Goal: Transaction & Acquisition: Purchase product/service

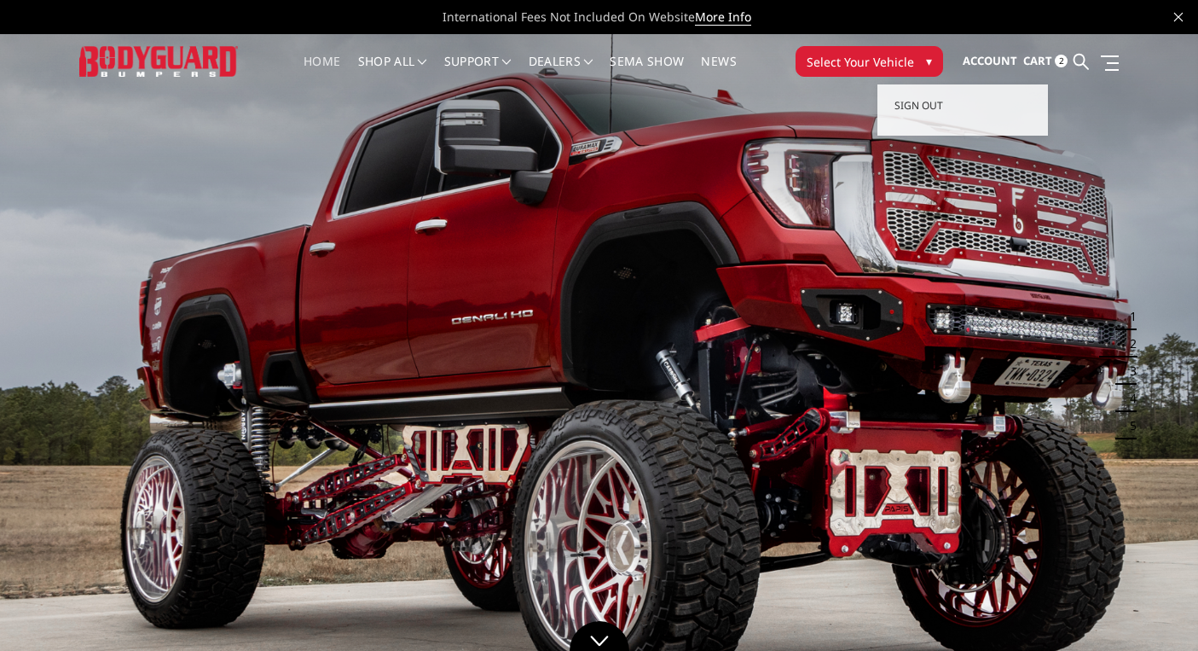
click at [989, 61] on span "Account" at bounding box center [990, 60] width 55 height 15
click at [1061, 56] on span "2" at bounding box center [1061, 61] width 13 height 13
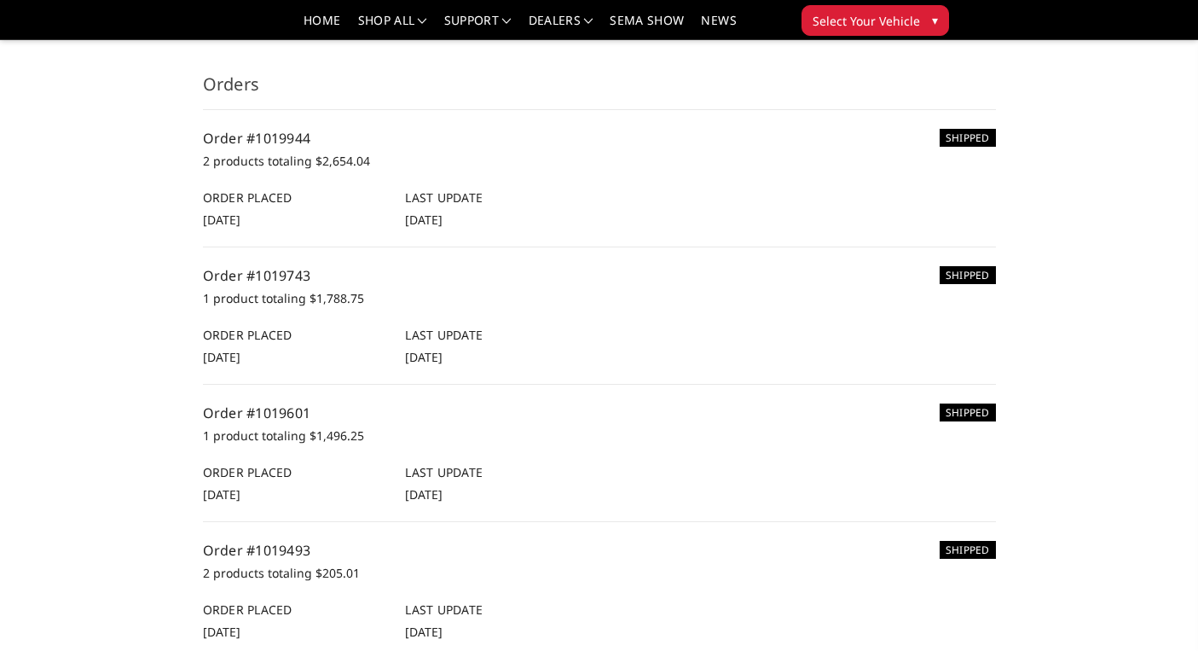
scroll to position [168, 0]
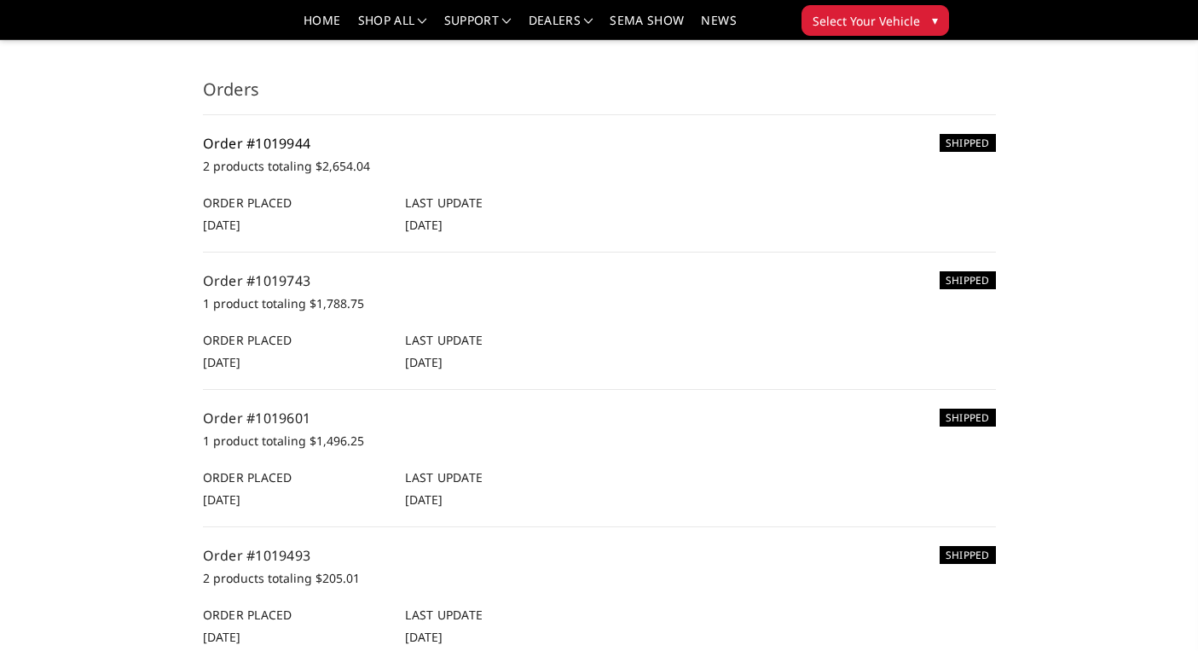
click at [270, 142] on link "Order #1019944" at bounding box center [257, 143] width 108 height 19
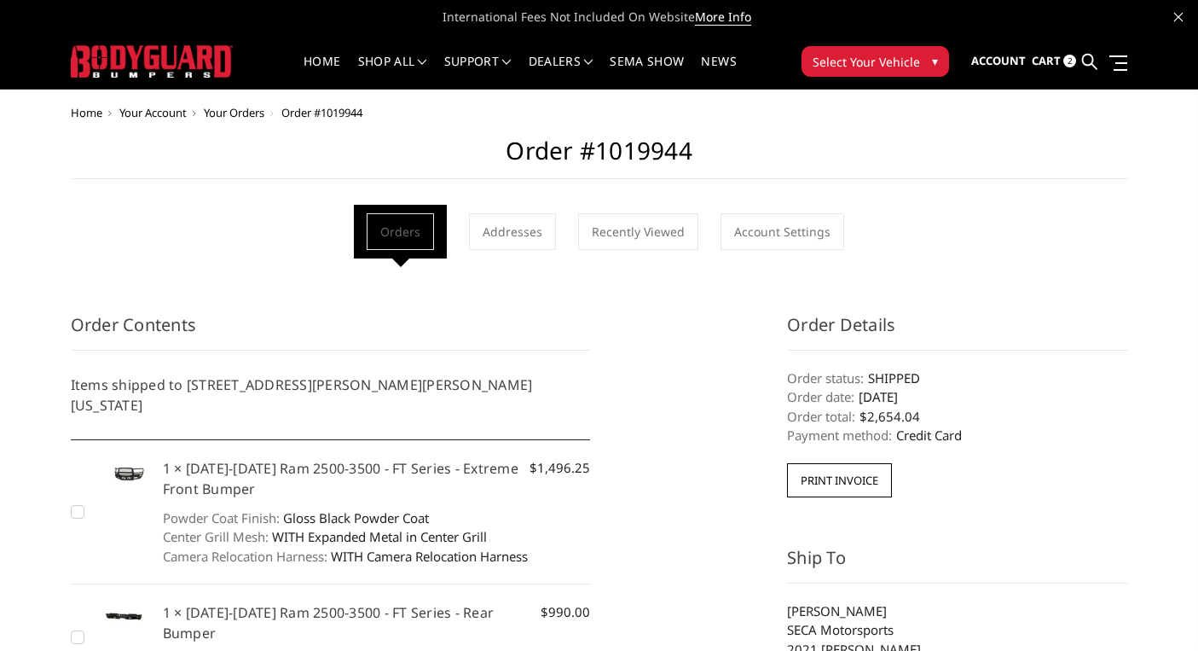
click at [1069, 64] on span "2" at bounding box center [1070, 61] width 13 height 13
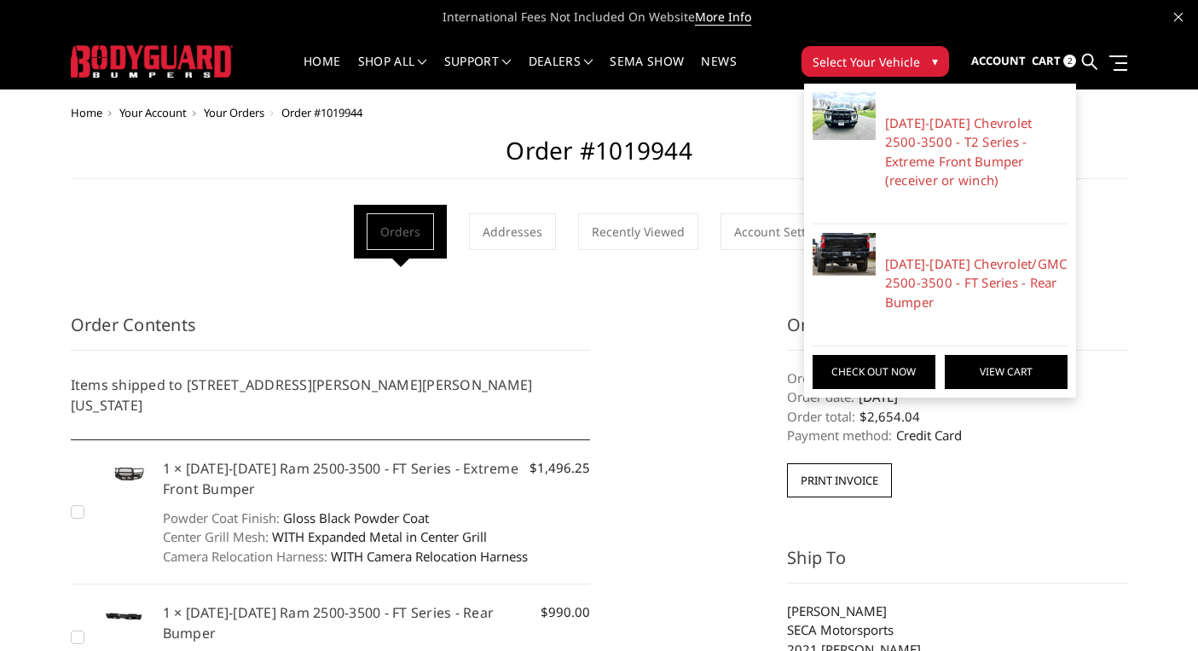
click at [1023, 366] on link "View Cart" at bounding box center [1006, 372] width 123 height 34
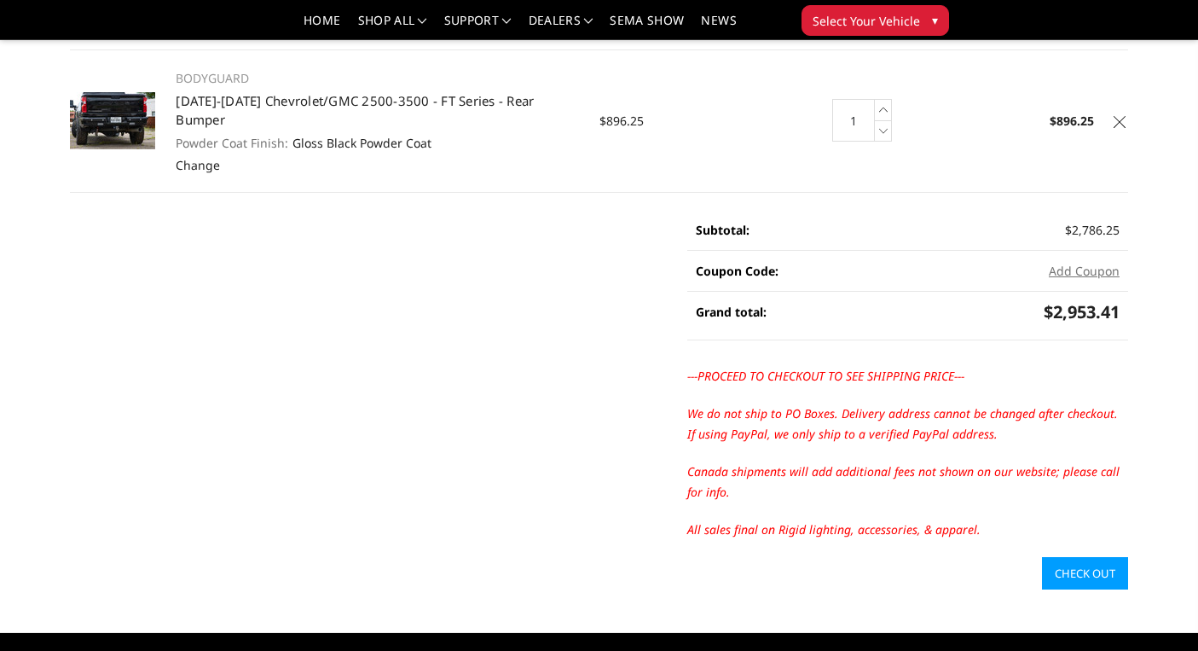
scroll to position [362, 0]
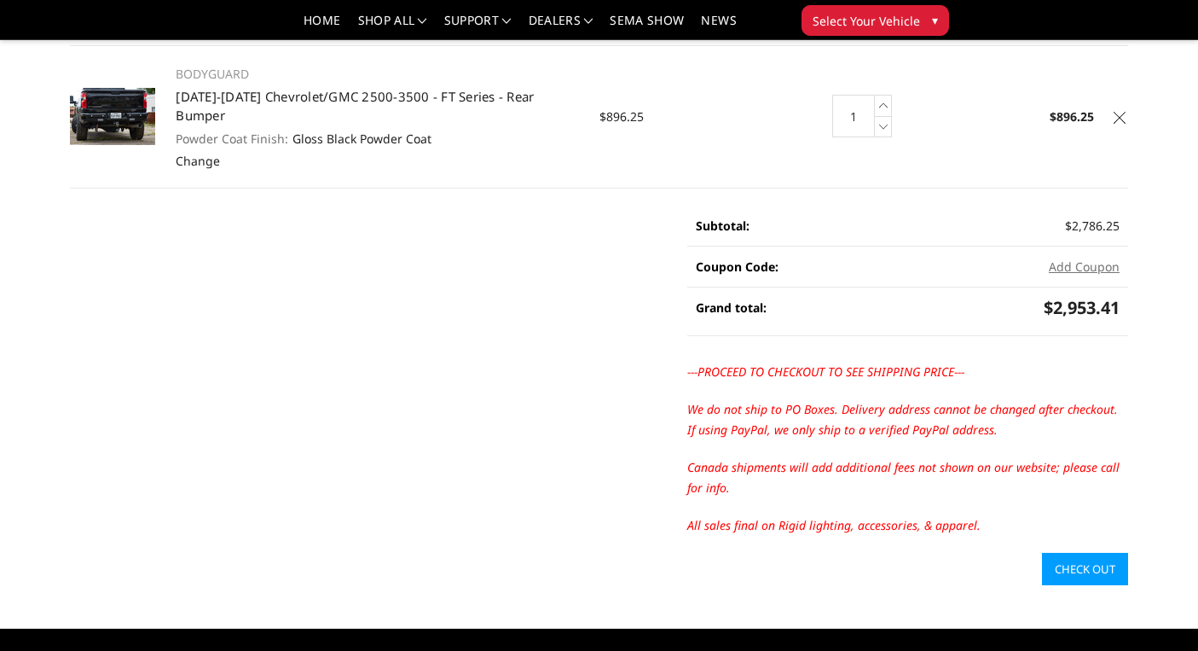
click at [1093, 553] on link "Check out" at bounding box center [1085, 569] width 86 height 32
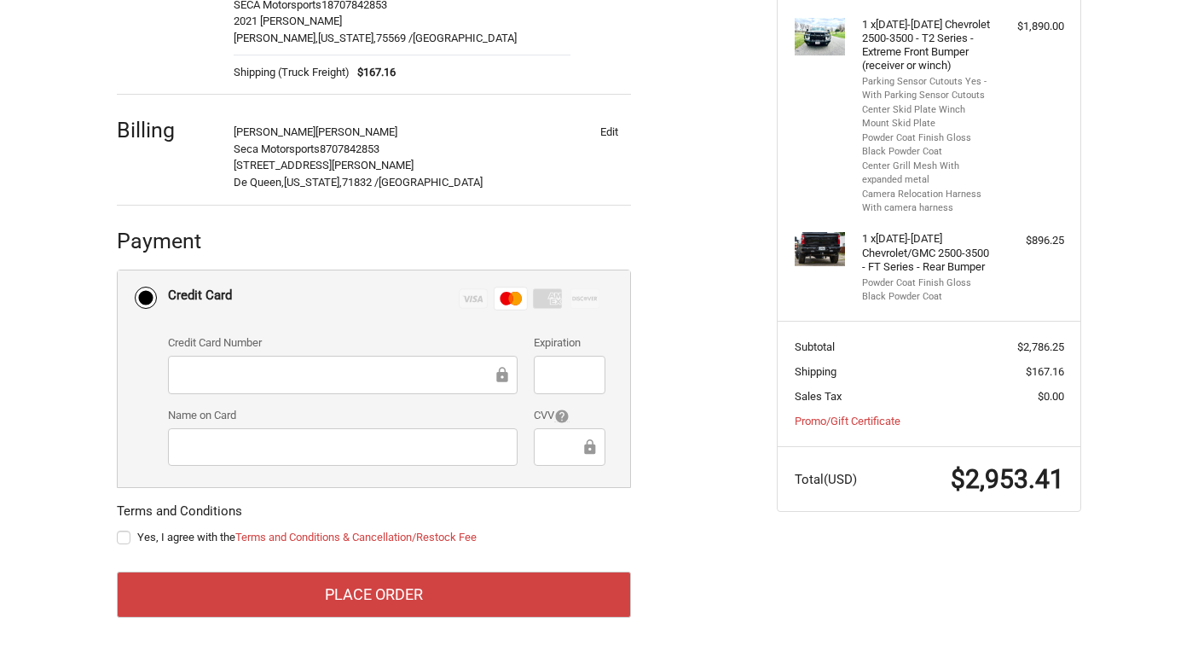
scroll to position [369, 0]
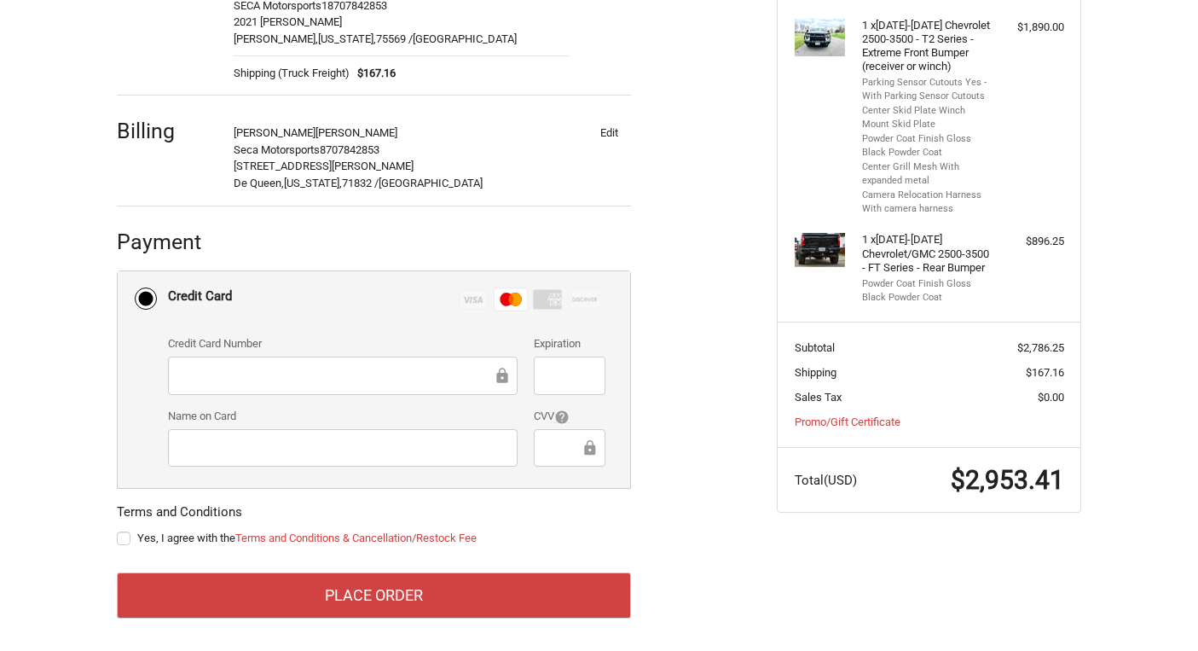
click at [134, 531] on label "Yes, I agree with the Terms and Conditions & Cancellation/Restock Fee" at bounding box center [374, 538] width 514 height 14
click at [118, 530] on input "Yes, I agree with the Terms and Conditions & Cancellation/Restock Fee" at bounding box center [117, 530] width 1 height 1
checkbox input "true"
click at [59, 453] on div "Customer secamotorsport@gmail.com Sign Out Shipping Anthony Boquin SECA Motorsp…" at bounding box center [599, 271] width 1198 height 769
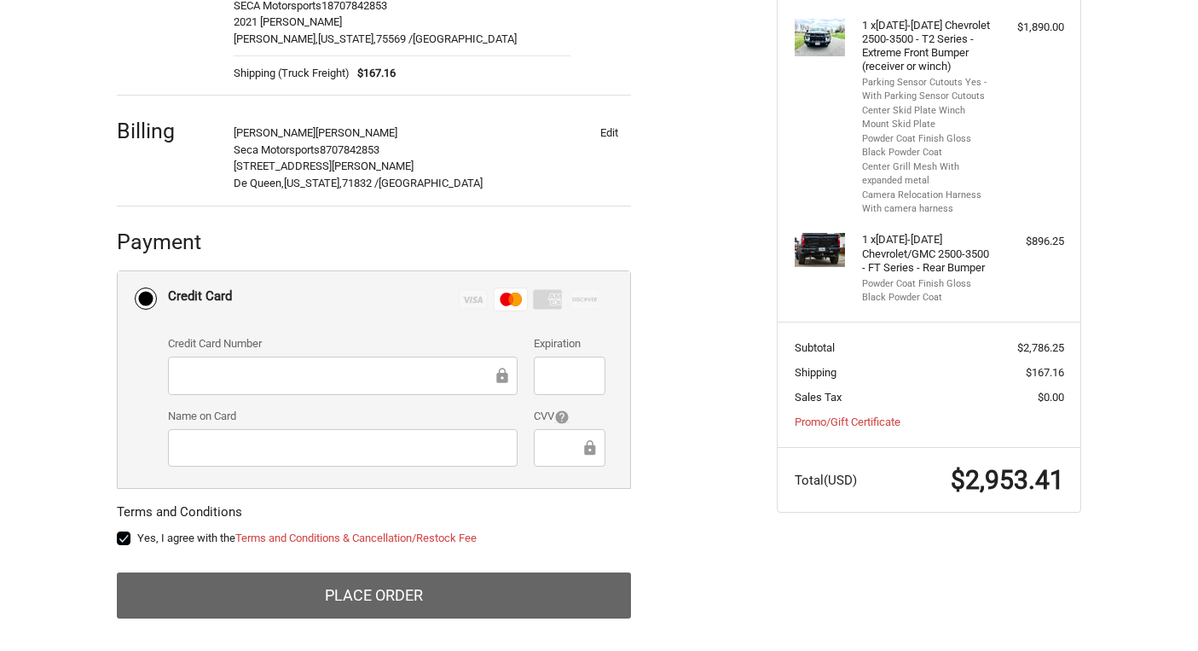
click at [387, 593] on button "Place Order" at bounding box center [374, 595] width 514 height 46
click at [418, 594] on button "Place Order" at bounding box center [374, 595] width 514 height 46
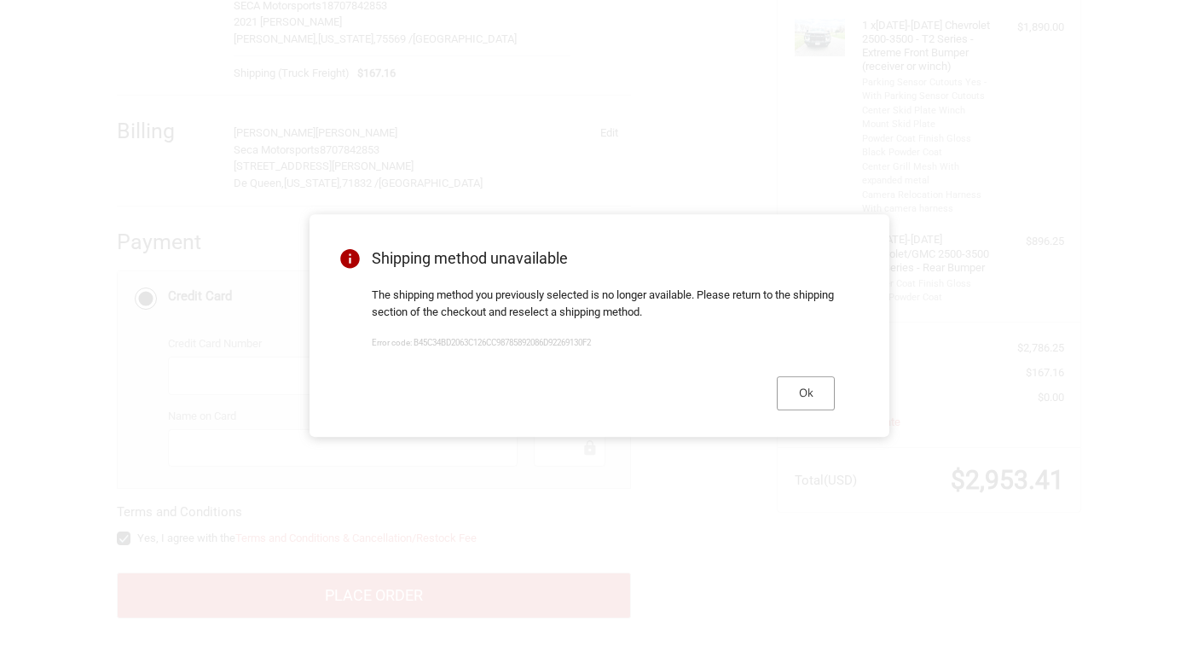
click at [805, 387] on button "Ok" at bounding box center [806, 392] width 58 height 33
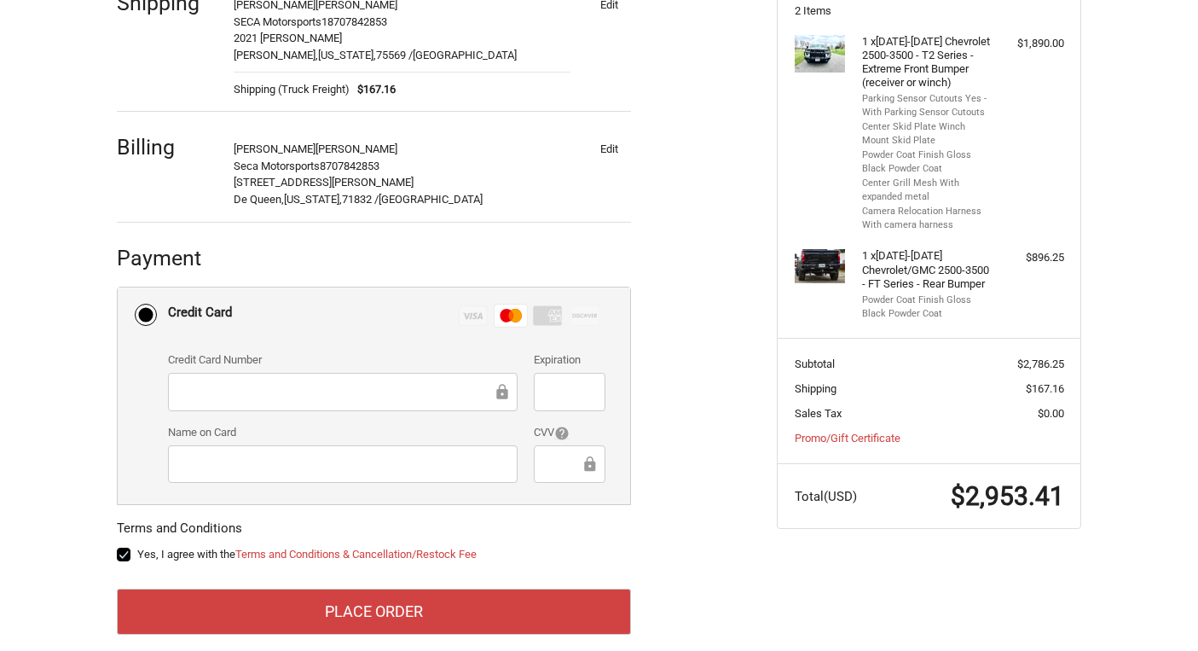
scroll to position [366, 0]
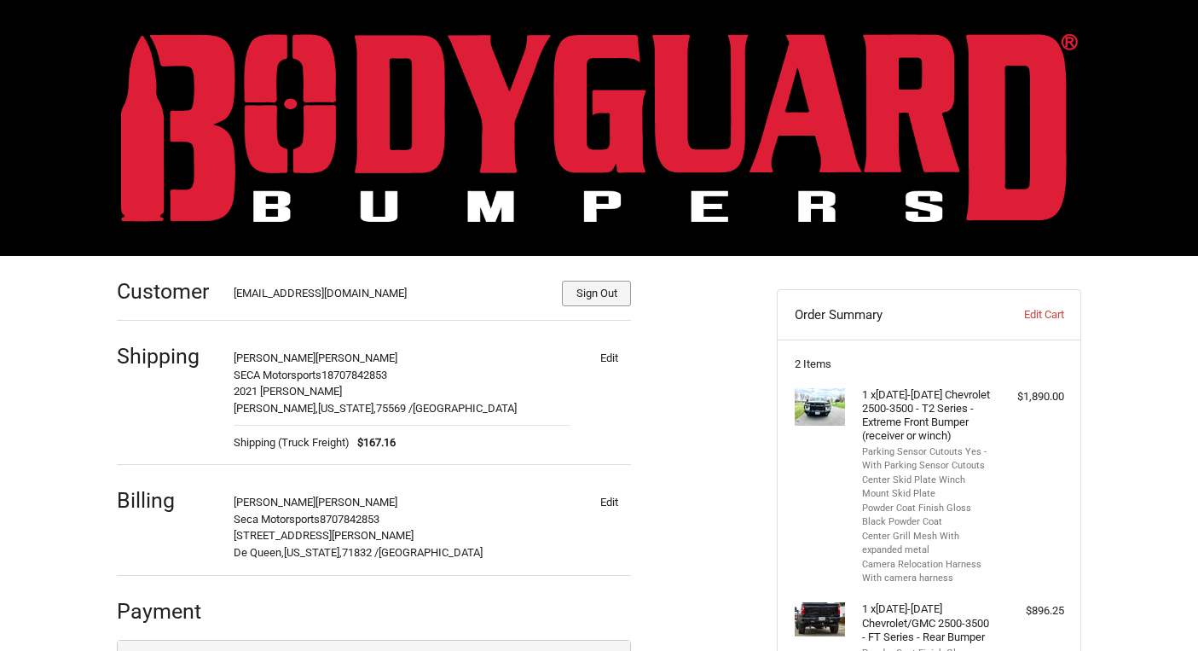
click at [600, 290] on button "Sign Out" at bounding box center [596, 294] width 69 height 26
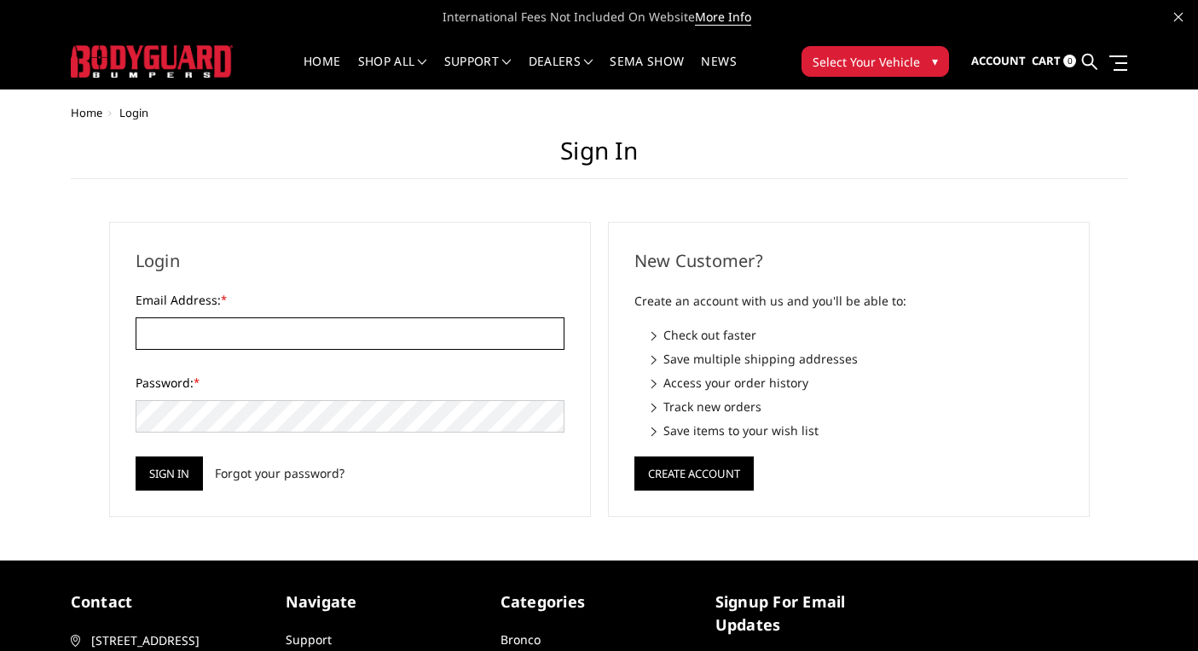
type input "[EMAIL_ADDRESS][DOMAIN_NAME]"
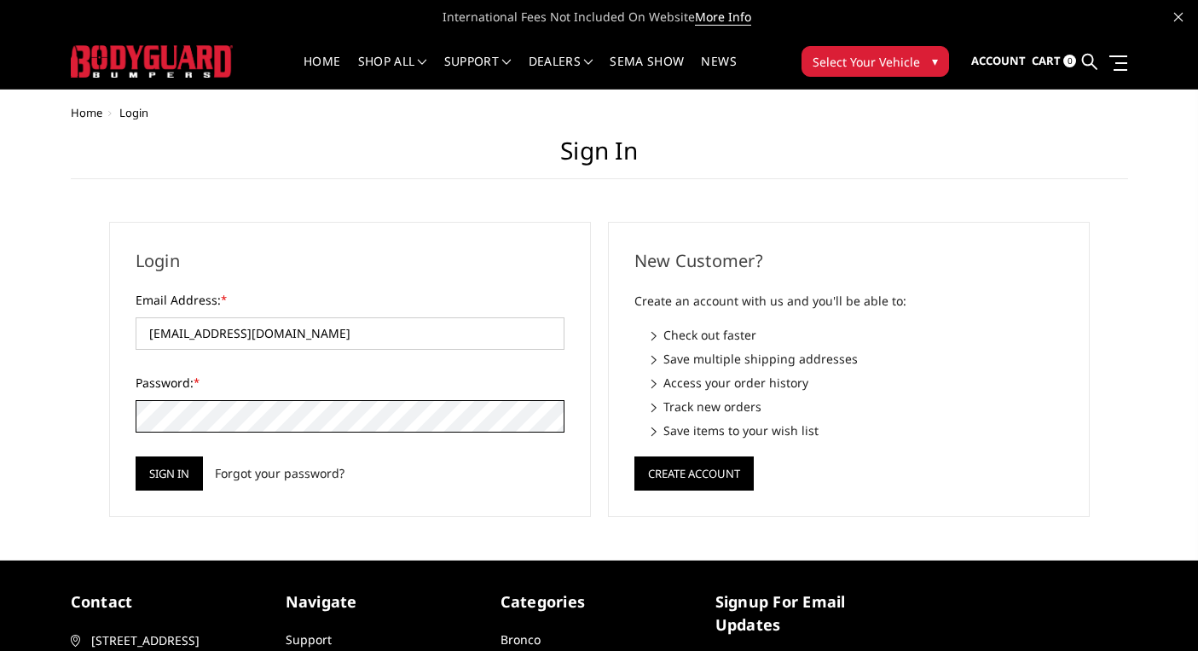
click at [169, 473] on input "Sign in" at bounding box center [169, 473] width 67 height 34
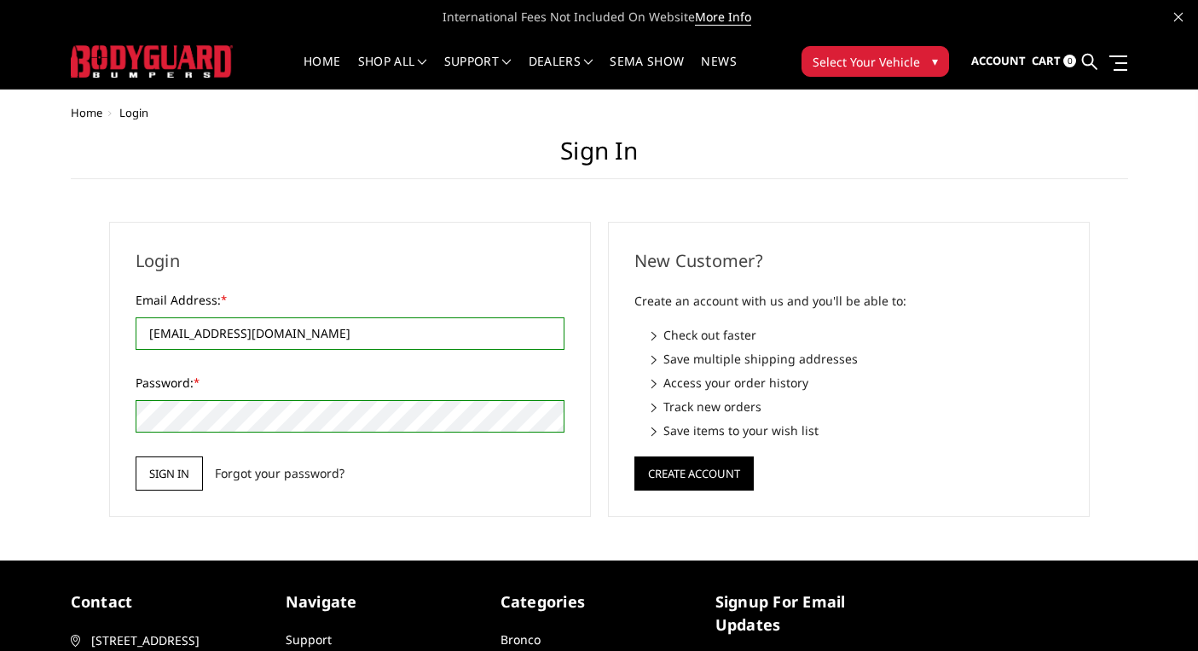
click at [162, 472] on input "Sign in" at bounding box center [169, 473] width 67 height 34
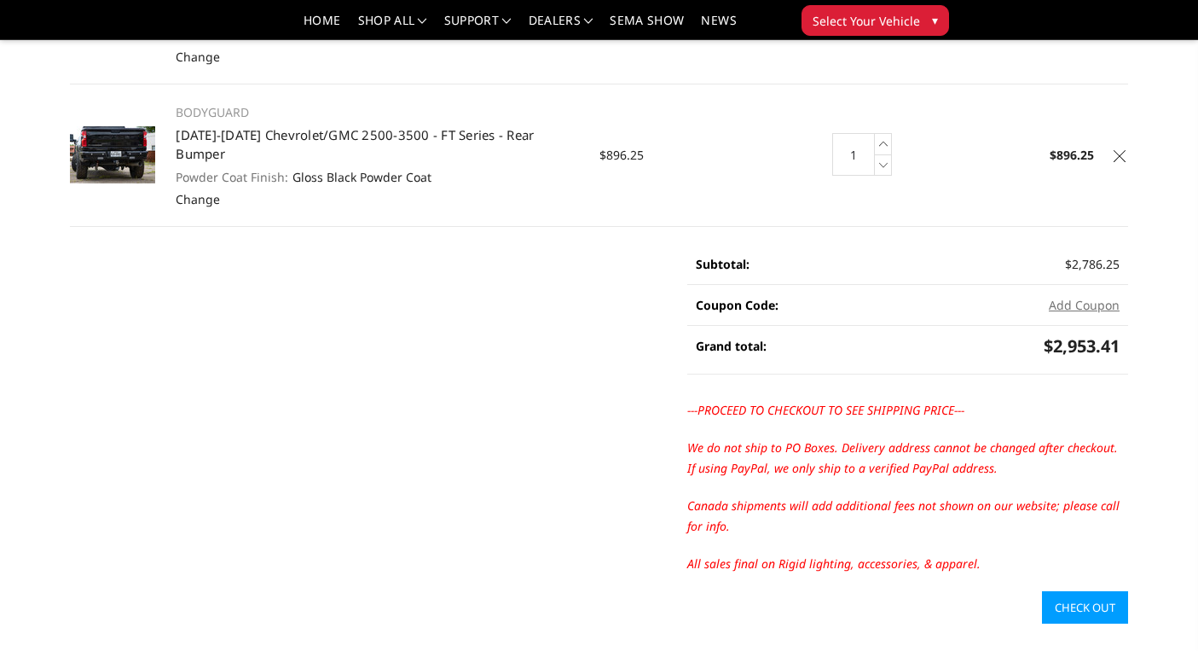
scroll to position [398, 0]
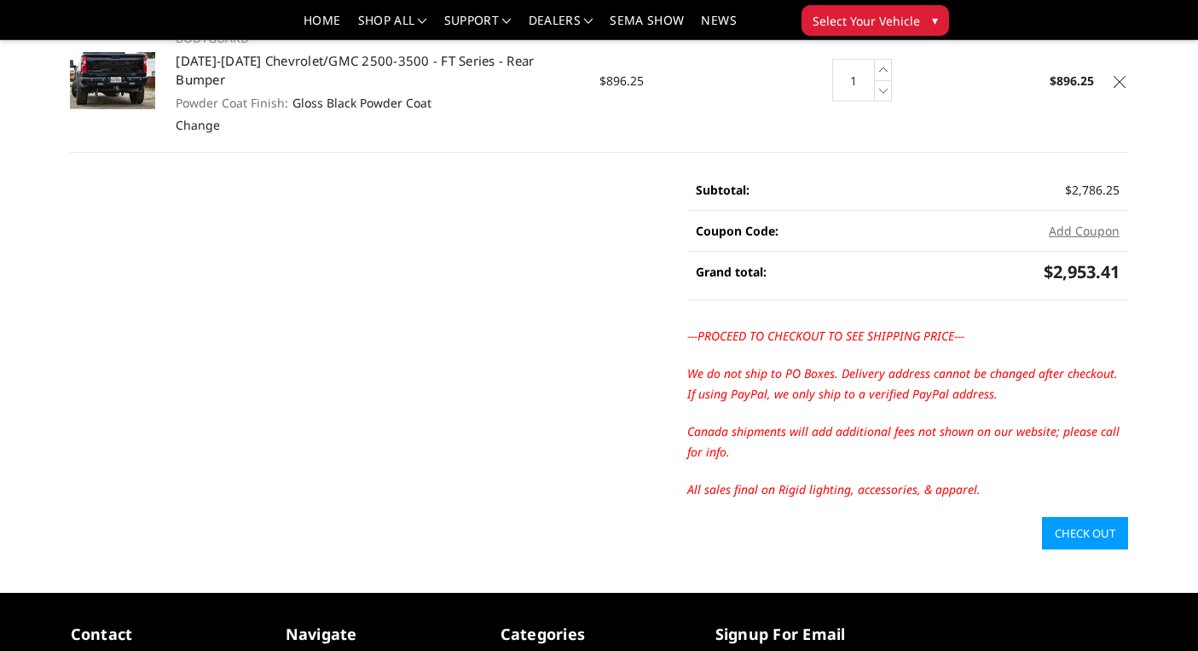
click at [1070, 517] on link "Check out" at bounding box center [1085, 533] width 86 height 32
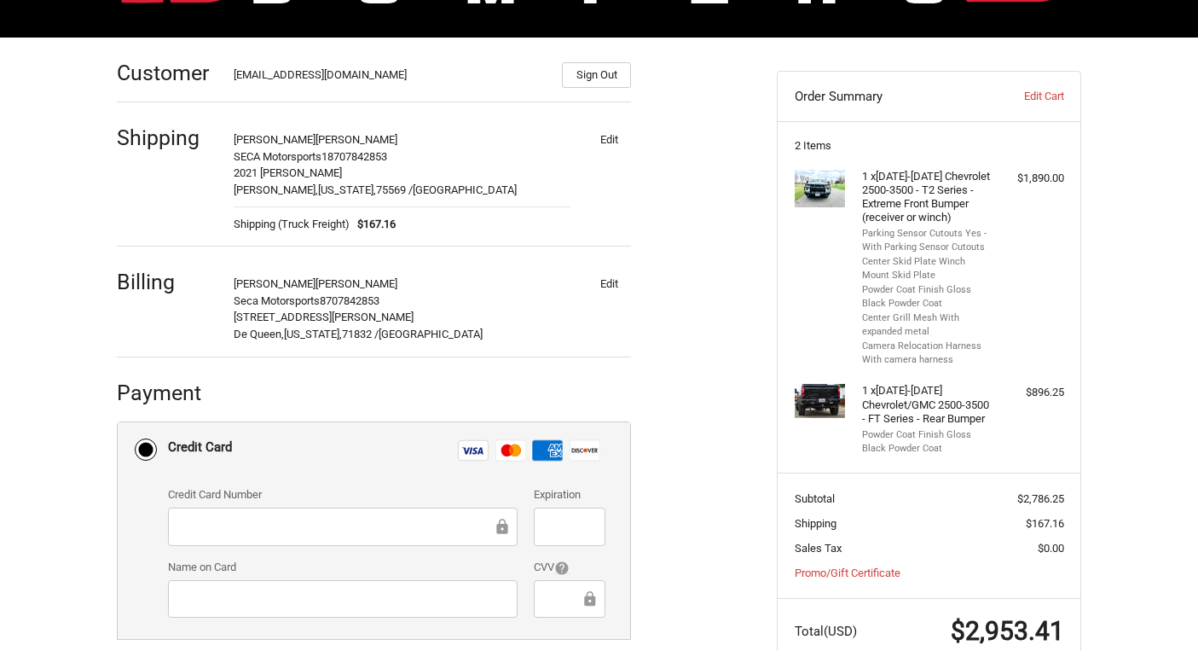
scroll to position [217, 0]
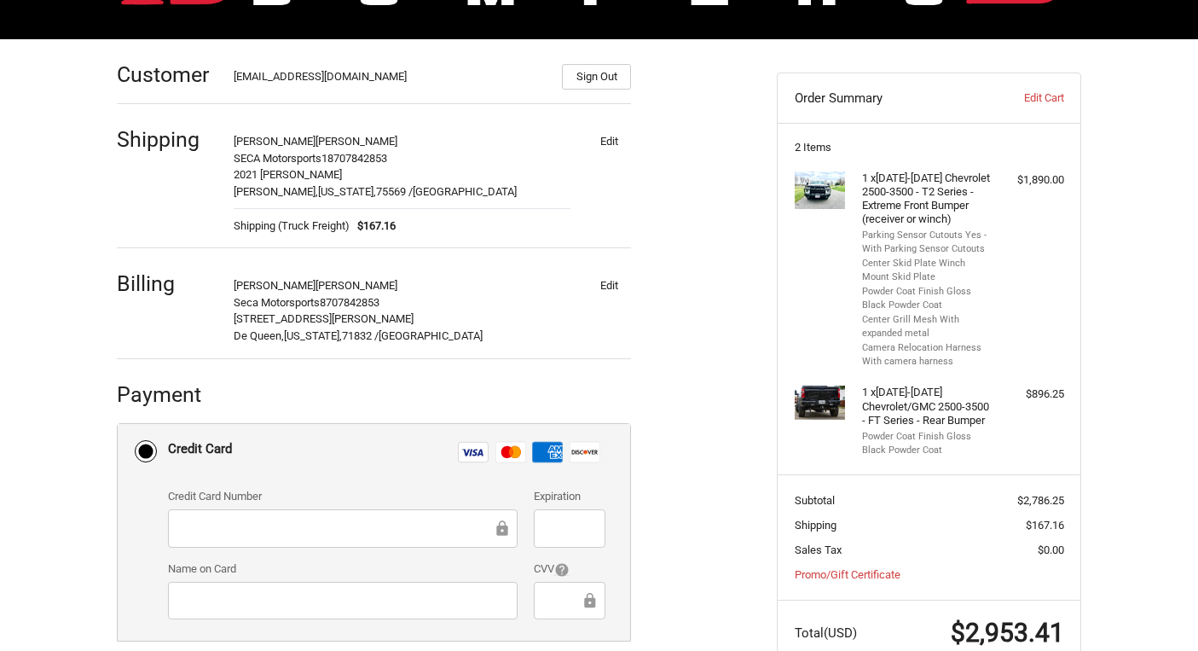
click at [609, 145] on button "Edit" at bounding box center [609, 141] width 44 height 24
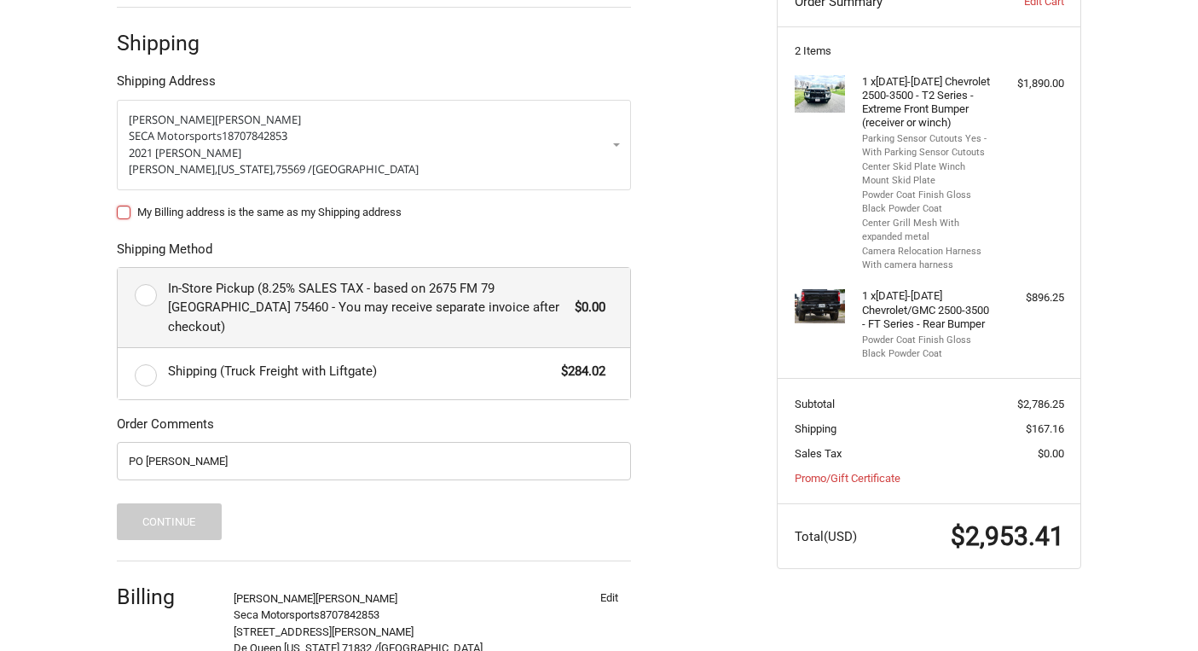
scroll to position [321, 0]
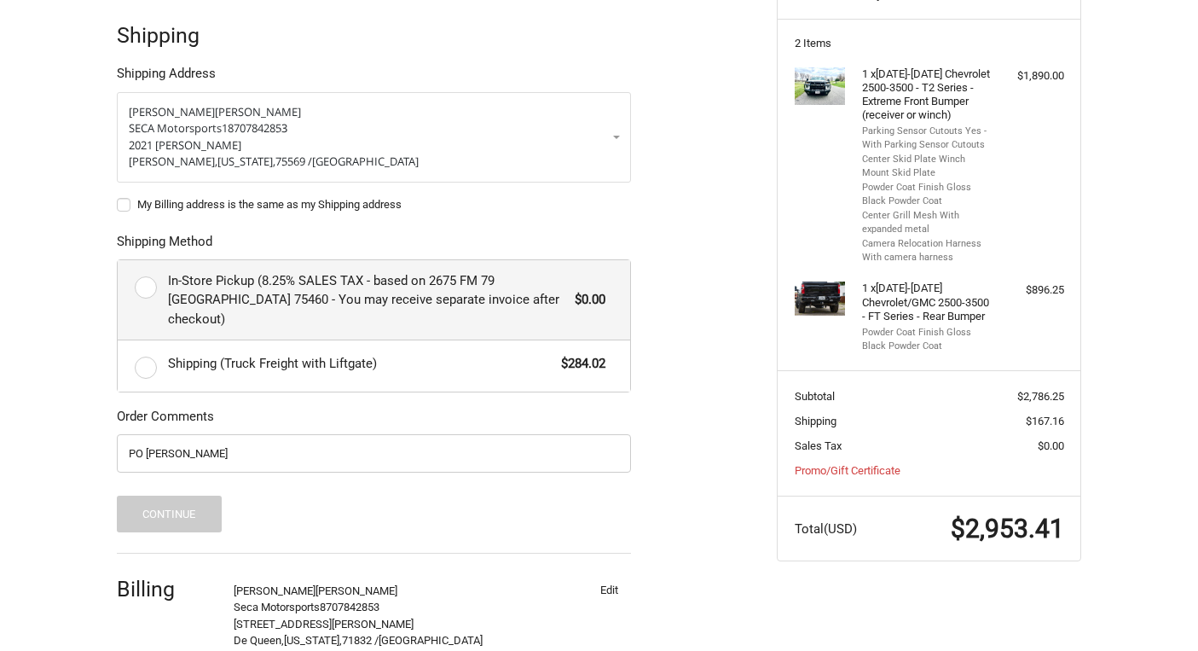
click at [145, 290] on label "In-Store Pickup (8.25% SALES TAX - based on 2675 FM 79 Paris TX 75460 - You may…" at bounding box center [374, 300] width 513 height 80
click at [119, 261] on input "In-Store Pickup (8.25% SALES TAX - based on 2675 FM 79 Paris TX 75460 - You may…" at bounding box center [118, 260] width 1 height 1
radio input "true"
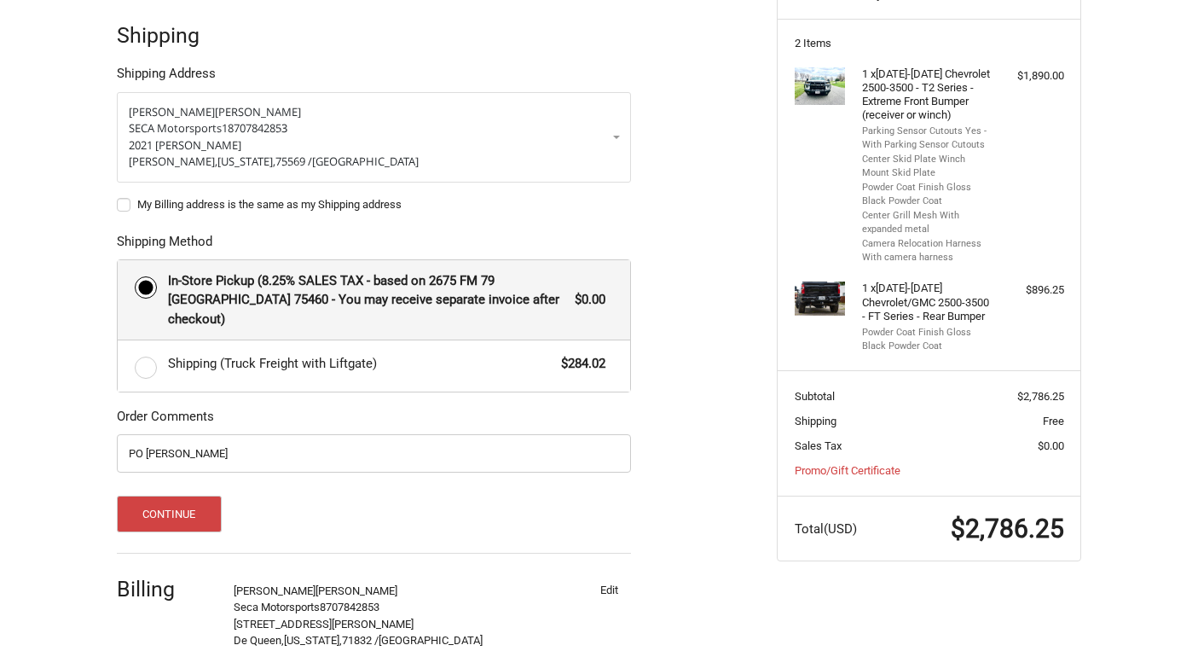
click at [82, 351] on div "Customer secamotorsport@gmail.com Sign Out Shipping Shipping Address Anthony Bo…" at bounding box center [599, 339] width 1198 height 809
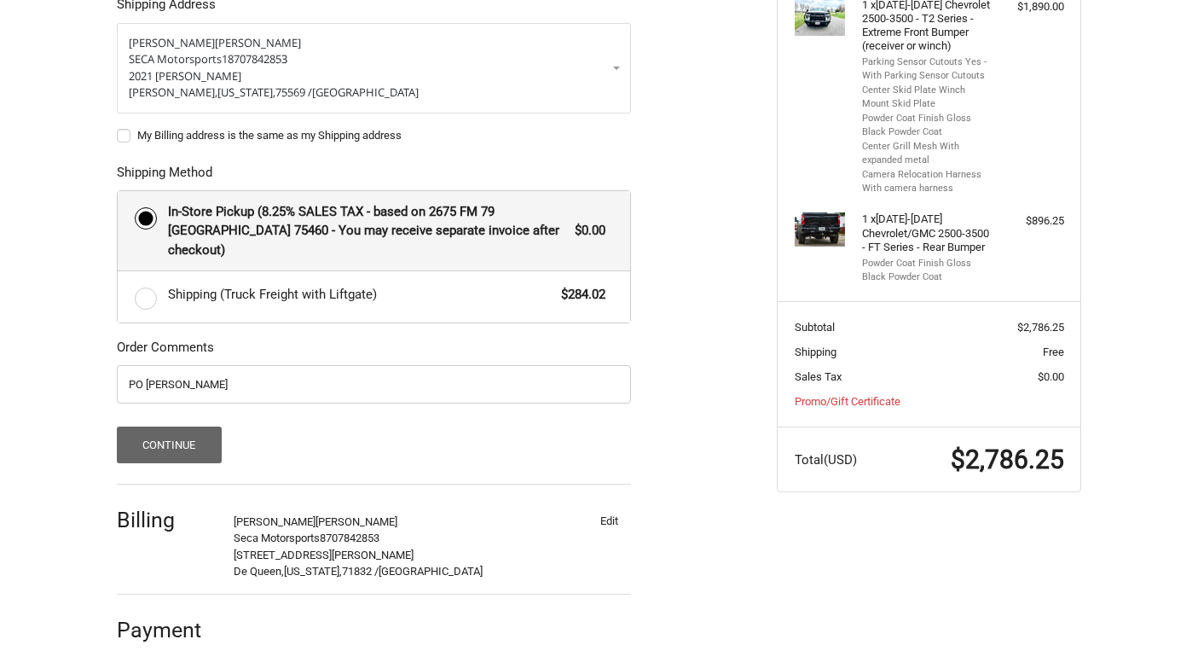
click at [193, 430] on button "Continue" at bounding box center [169, 444] width 105 height 37
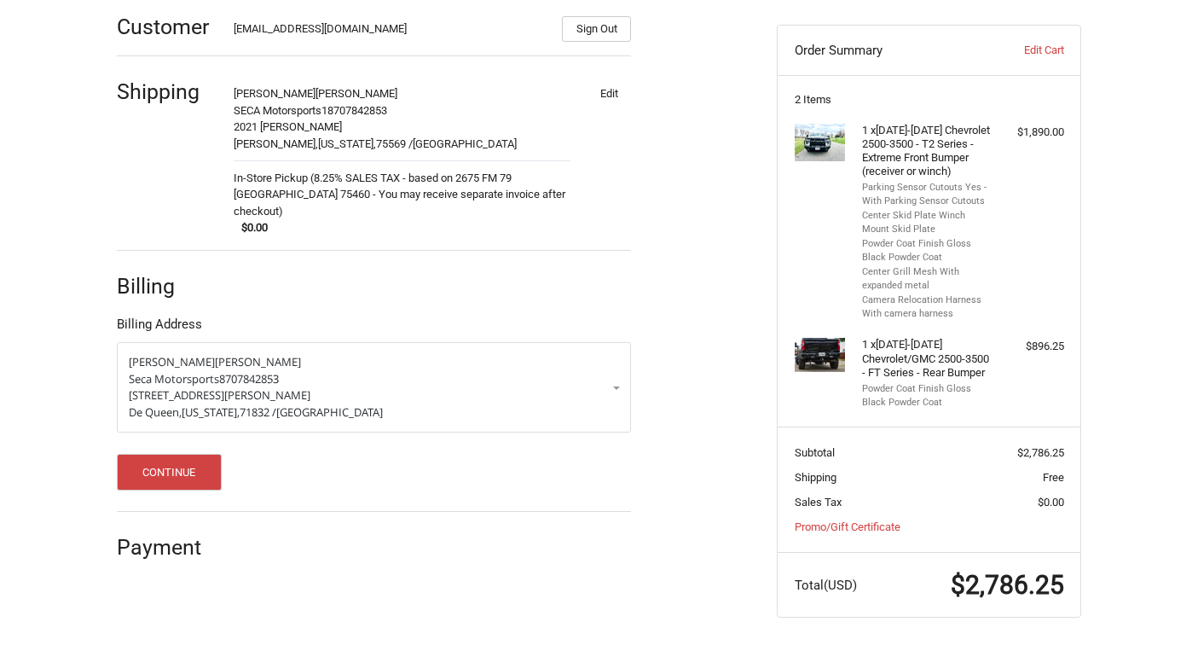
scroll to position [270, 0]
click at [212, 454] on button "Continue" at bounding box center [169, 472] width 105 height 37
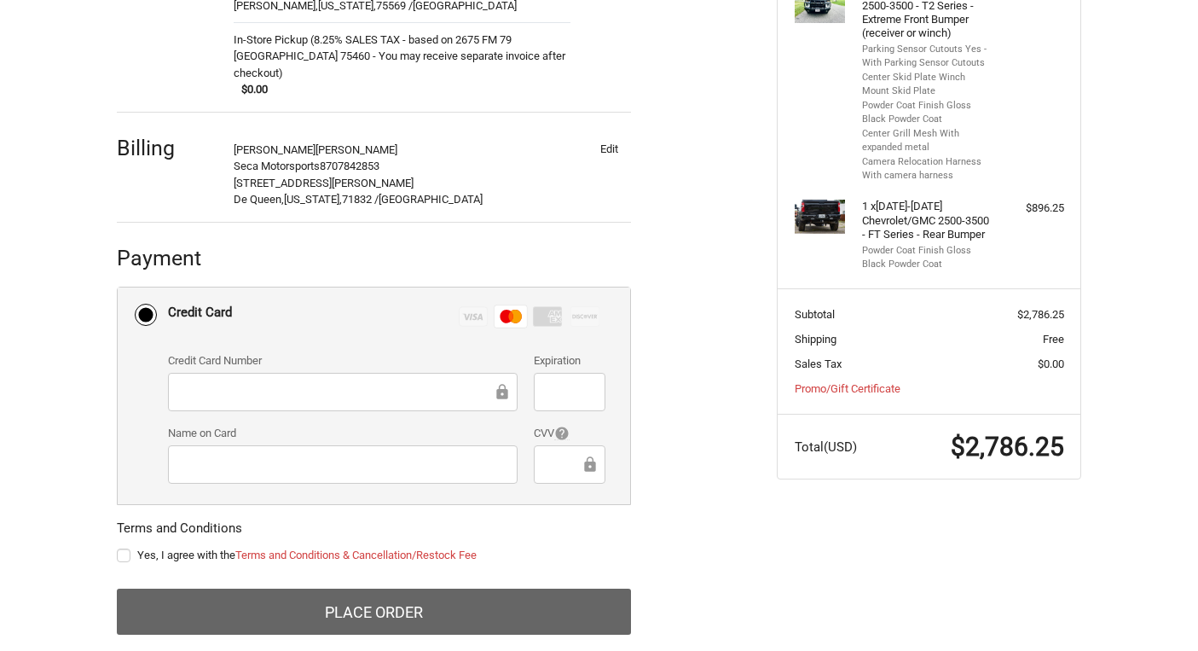
scroll to position [402, 0]
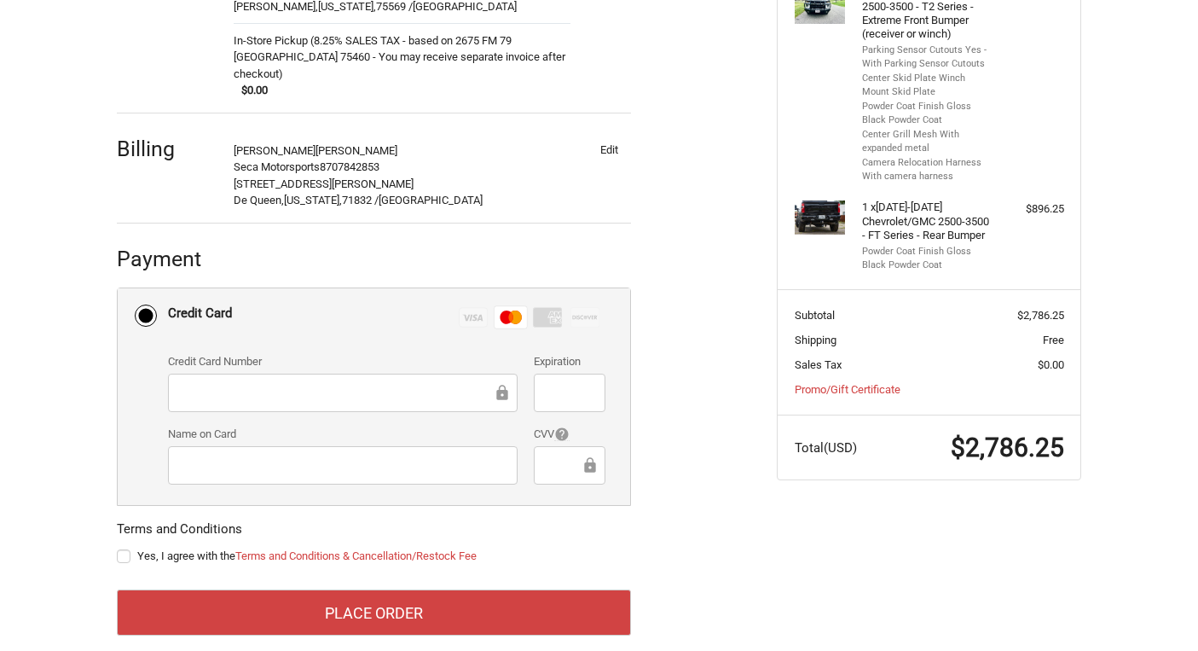
click at [125, 549] on label "Yes, I agree with the Terms and Conditions & Cancellation/Restock Fee" at bounding box center [374, 556] width 514 height 14
click at [118, 548] on input "Yes, I agree with the Terms and Conditions & Cancellation/Restock Fee" at bounding box center [117, 548] width 1 height 1
checkbox input "true"
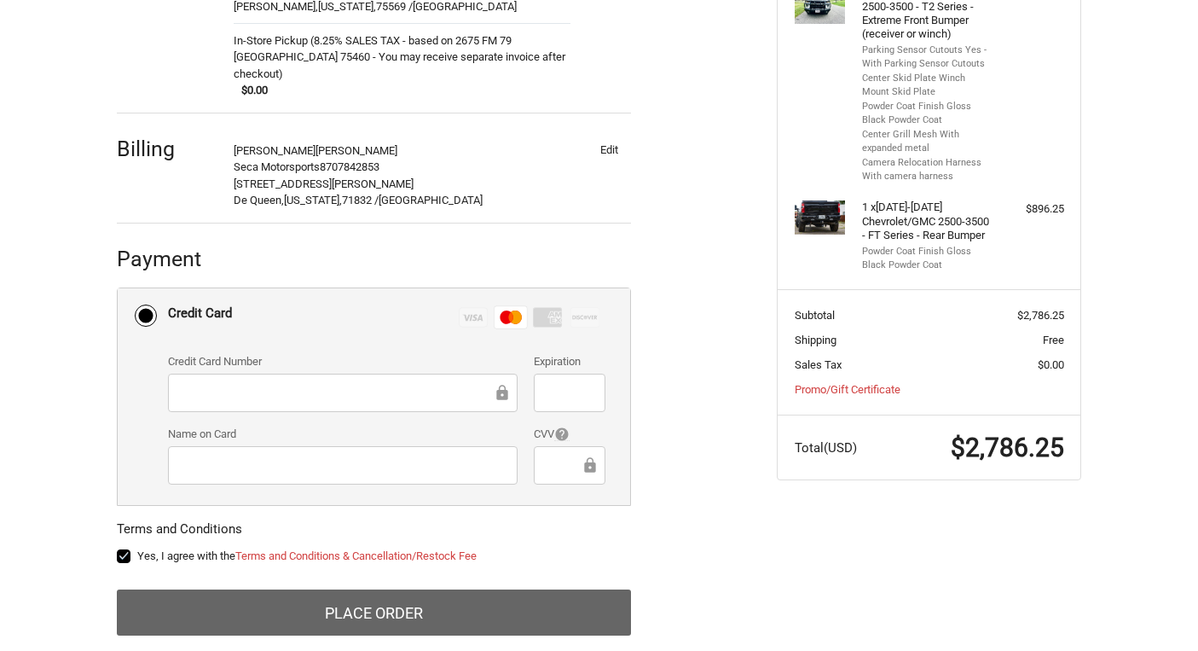
click at [334, 594] on button "Place Order" at bounding box center [374, 612] width 514 height 46
